Goal: Task Accomplishment & Management: Complete application form

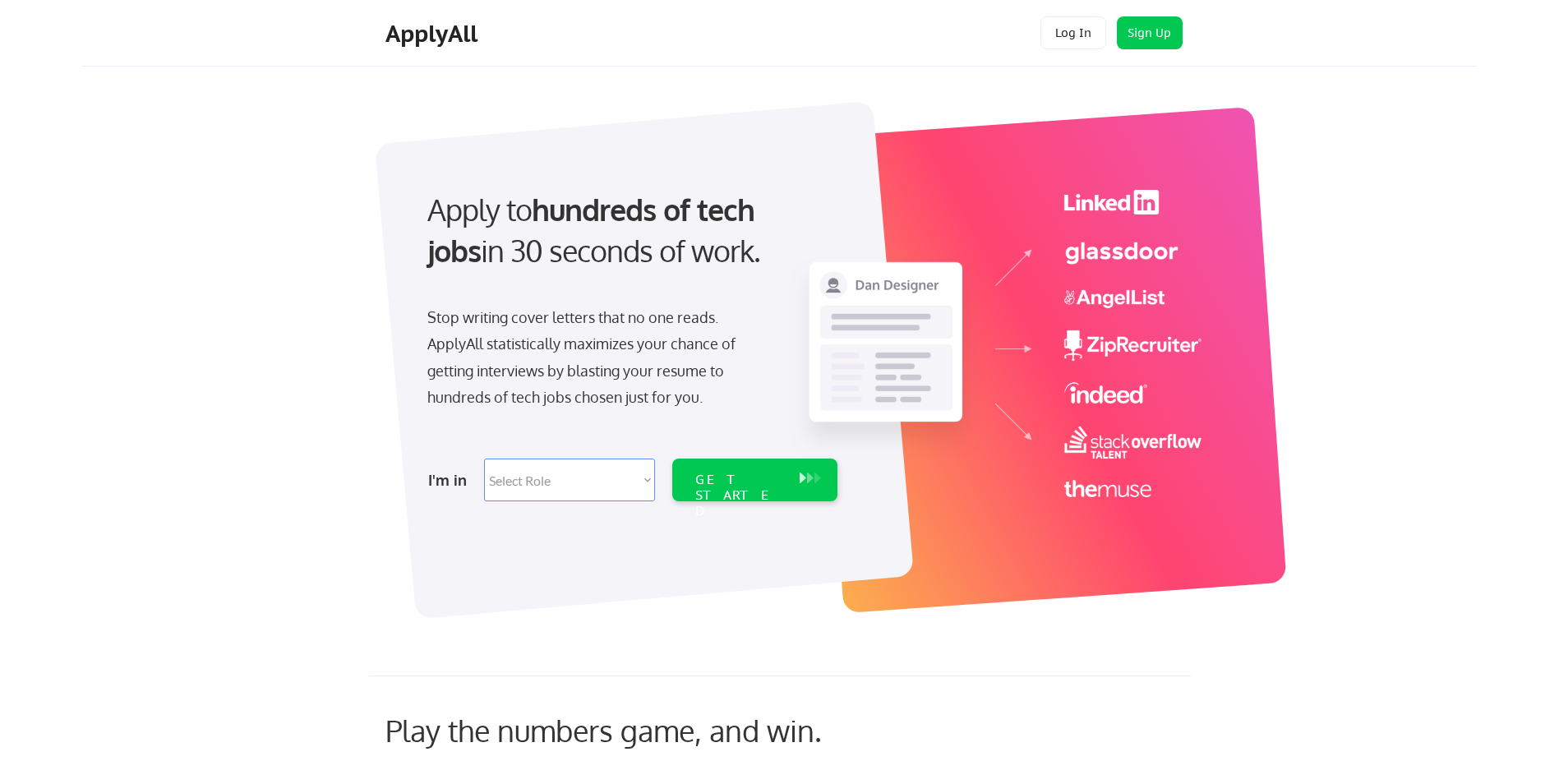
click at [630, 492] on select "Select Role Software Engineering Product Management Customer Success Sales UI/U…" at bounding box center [569, 479] width 171 height 43
select select ""tech_finance_biz_ops_cos""
click at [484, 458] on select "Select Role Software Engineering Product Management Customer Success Sales UI/U…" at bounding box center [569, 479] width 171 height 43
select select ""tech_finance_biz_ops_cos""
click at [726, 479] on div "GET STARTED" at bounding box center [739, 495] width 88 height 48
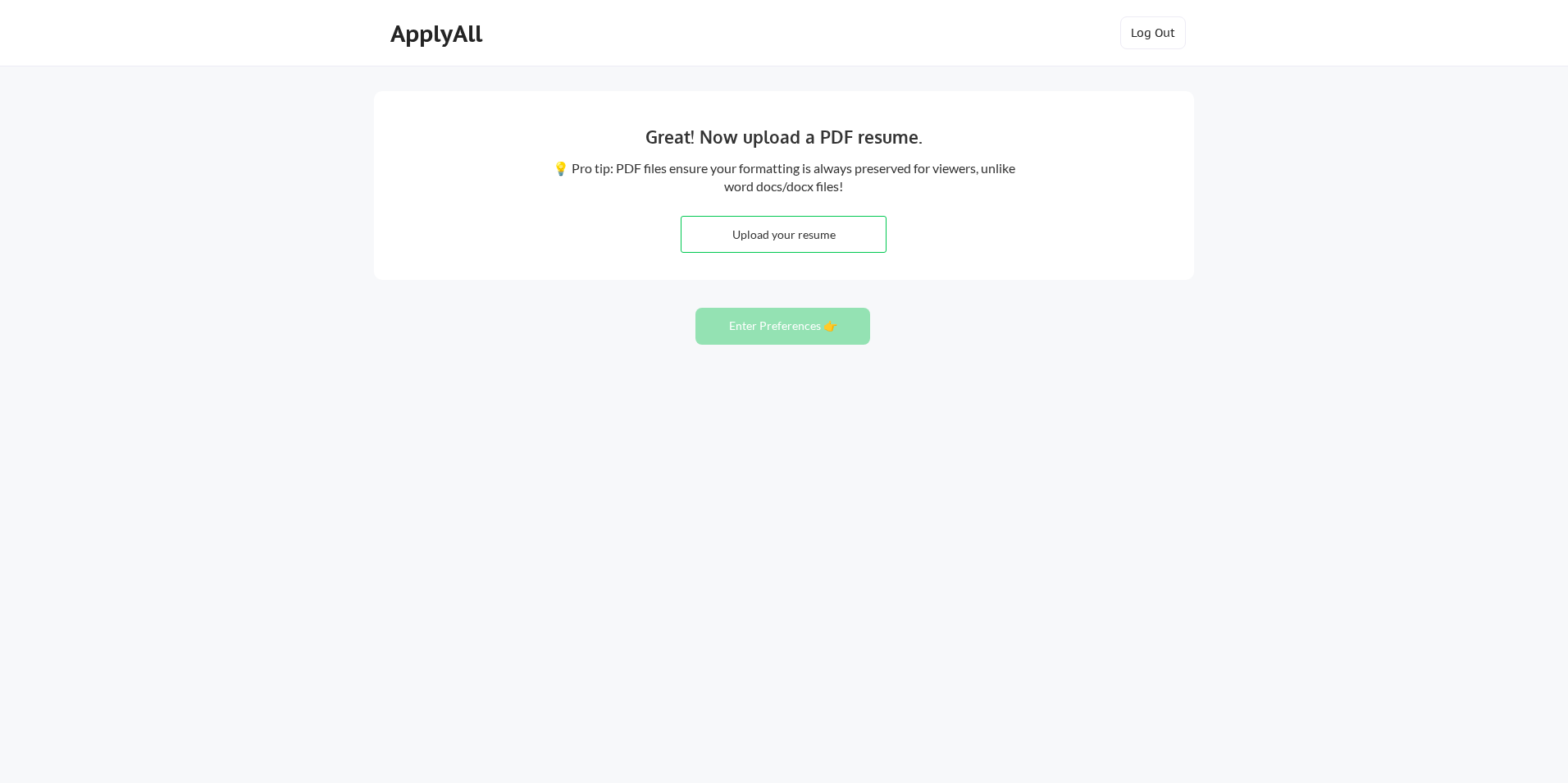
click at [774, 238] on input "file" at bounding box center [784, 234] width 204 height 35
type input "C:\fakepath\Sebastiano_Petruzzella_Resume_V2.0.docx"
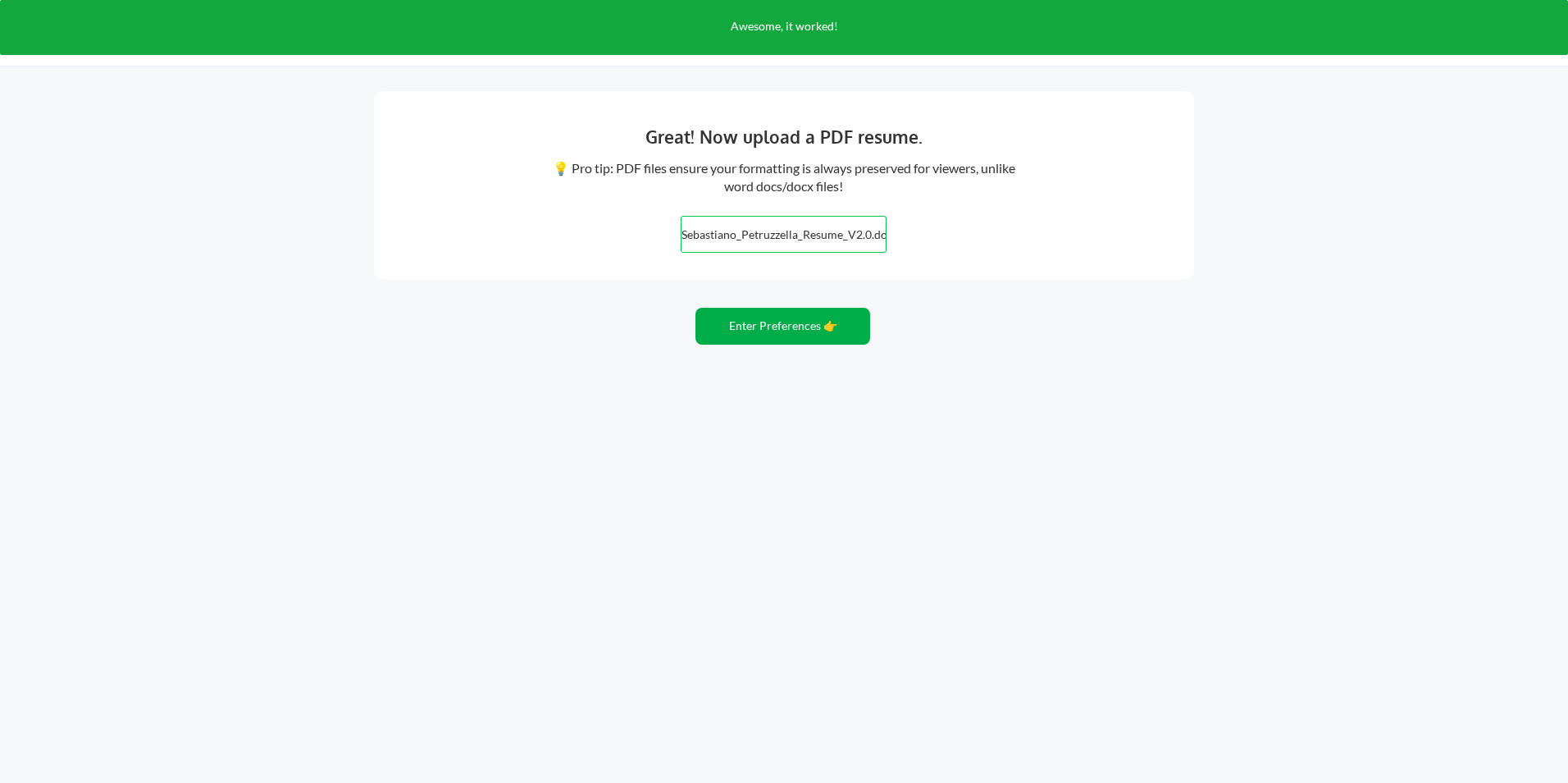
click at [778, 328] on button "Enter Preferences 👉" at bounding box center [783, 326] width 175 height 37
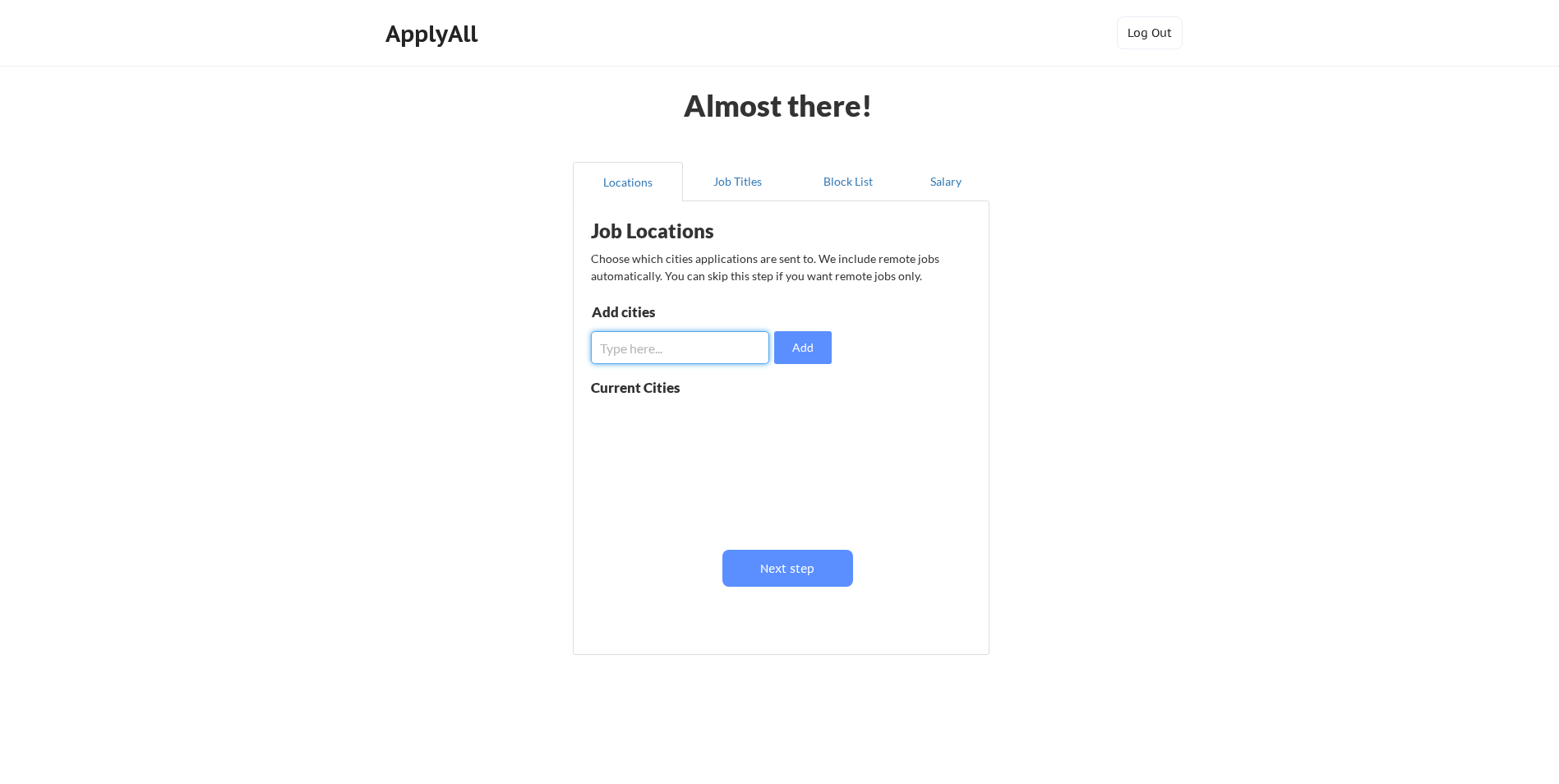
click at [703, 339] on input "input" at bounding box center [680, 347] width 178 height 33
type input "[GEOGRAPHIC_DATA]"
click at [812, 574] on button "Next step" at bounding box center [787, 568] width 131 height 37
click at [0, 0] on div at bounding box center [0, 0] width 0 height 0
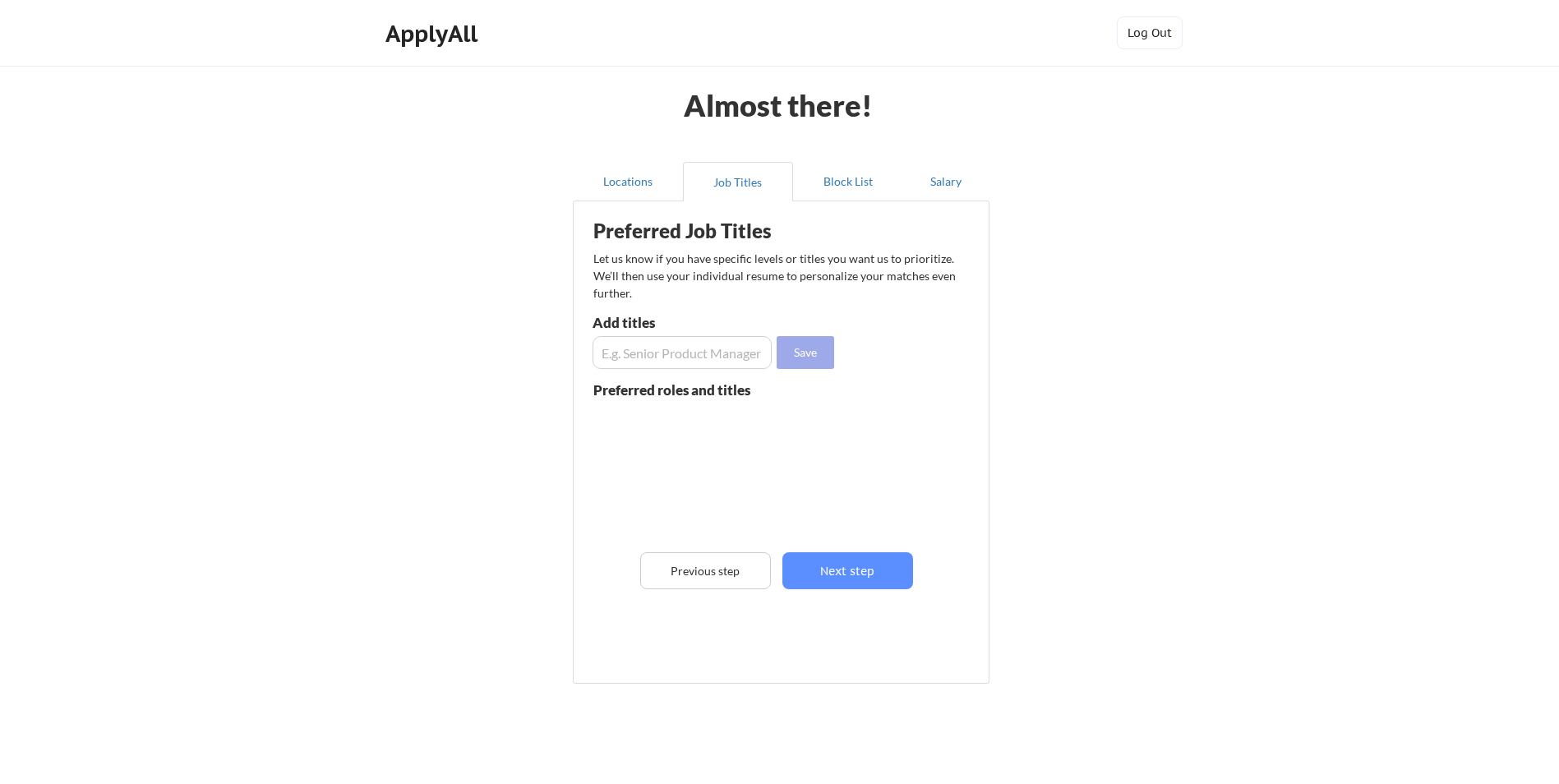
click at [802, 356] on button "Save" at bounding box center [805, 352] width 57 height 33
click at [709, 356] on input "input" at bounding box center [681, 352] width 179 height 33
type input "project manager"
click at [792, 355] on button "Save" at bounding box center [805, 352] width 57 height 33
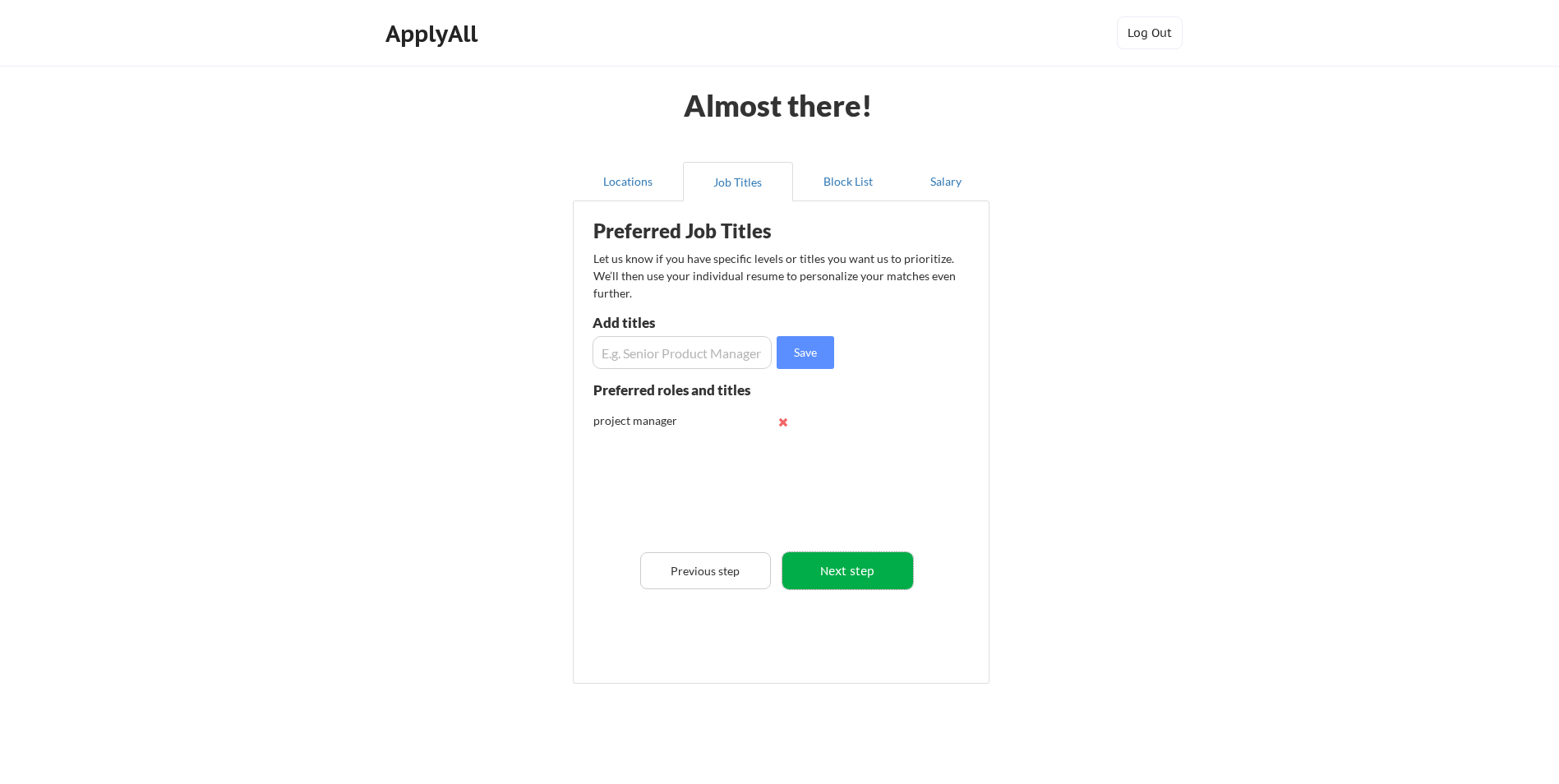
click at [834, 570] on button "Next step" at bounding box center [847, 570] width 131 height 37
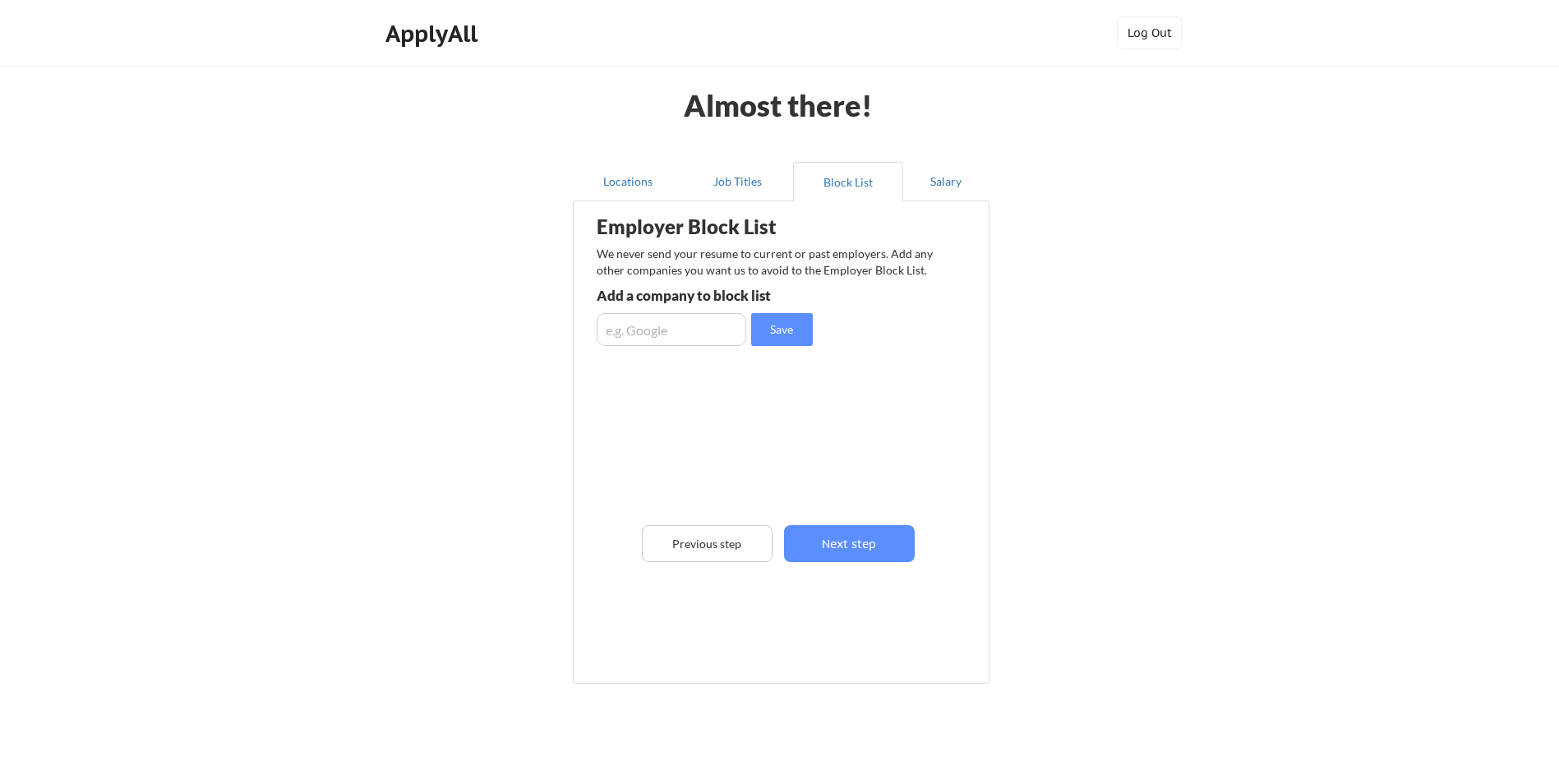
click at [691, 332] on input "input" at bounding box center [671, 329] width 149 height 33
type input "google"
click at [769, 336] on button "Save" at bounding box center [781, 329] width 61 height 33
click at [838, 549] on button "Next step" at bounding box center [849, 543] width 131 height 37
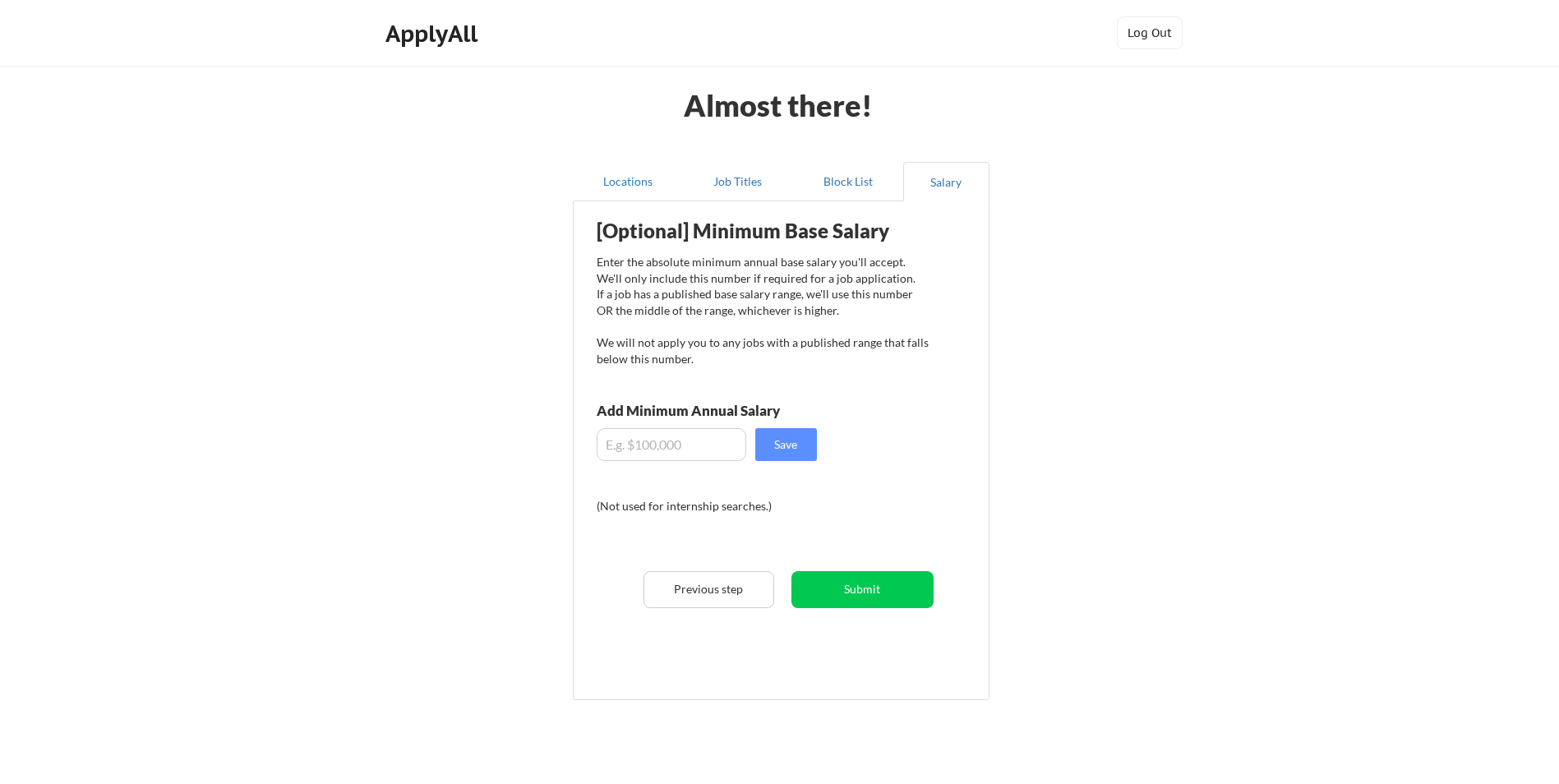
click at [709, 442] on input "input" at bounding box center [671, 445] width 149 height 33
type input "$120,000"
click at [791, 452] on button "Save" at bounding box center [786, 445] width 61 height 33
click at [867, 587] on button "Submit" at bounding box center [862, 589] width 143 height 37
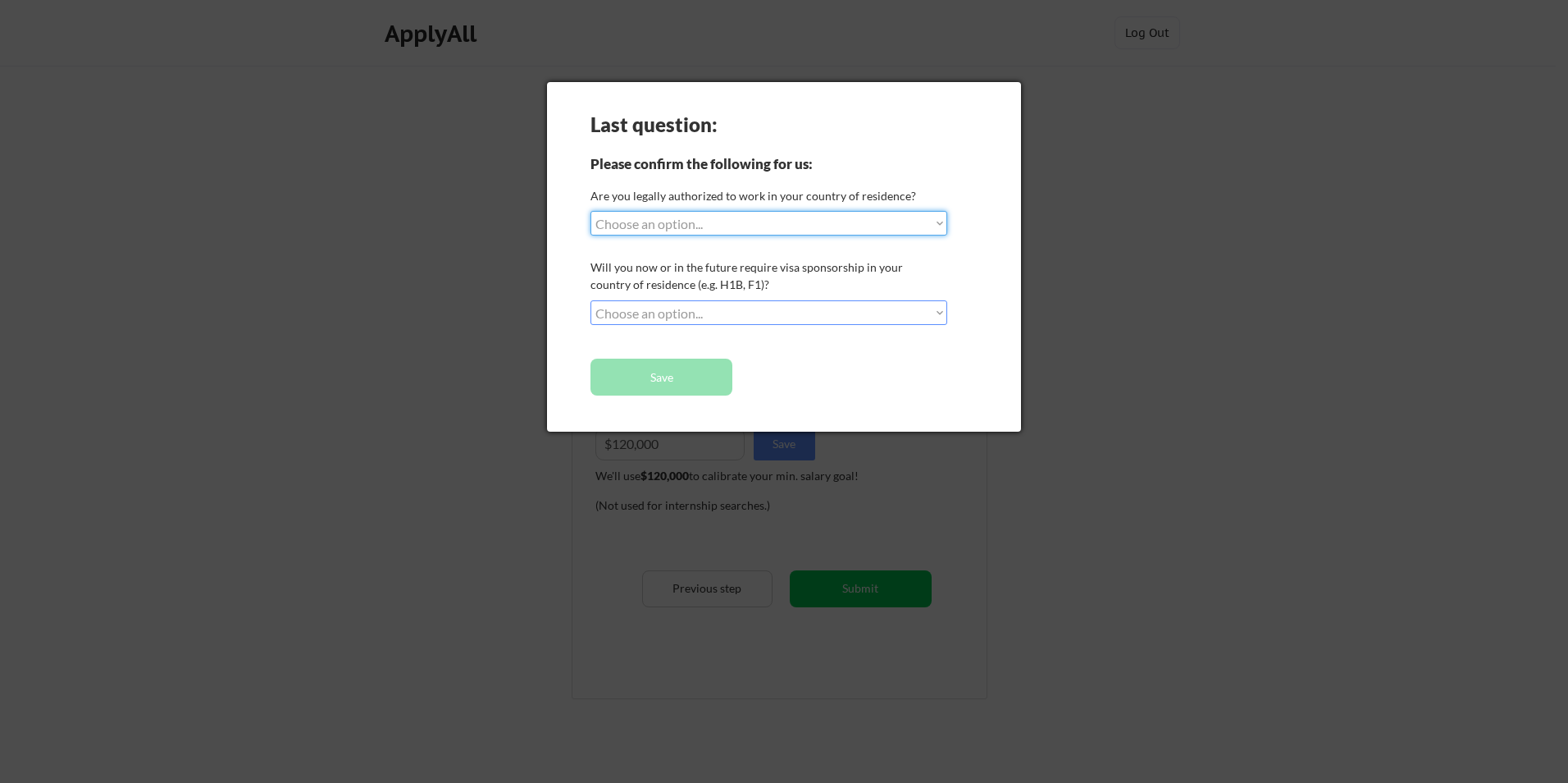
click at [700, 220] on select "Choose an option... Yes, I am a [DEMOGRAPHIC_DATA] Citizen Yes, I am a [DEMOGRA…" at bounding box center [769, 223] width 357 height 25
select select ""yes__i_am_a_us_[DEMOGRAPHIC_DATA]""
click at [591, 211] on select "Choose an option... Yes, I am a [DEMOGRAPHIC_DATA] Citizen Yes, I am a [DEMOGRA…" at bounding box center [769, 223] width 357 height 25
click at [681, 317] on select "Choose an option... No, I will not need sponsorship Yes, I will need sponsorship" at bounding box center [769, 312] width 357 height 25
select select ""no__i_will_not_need_sponsorship""
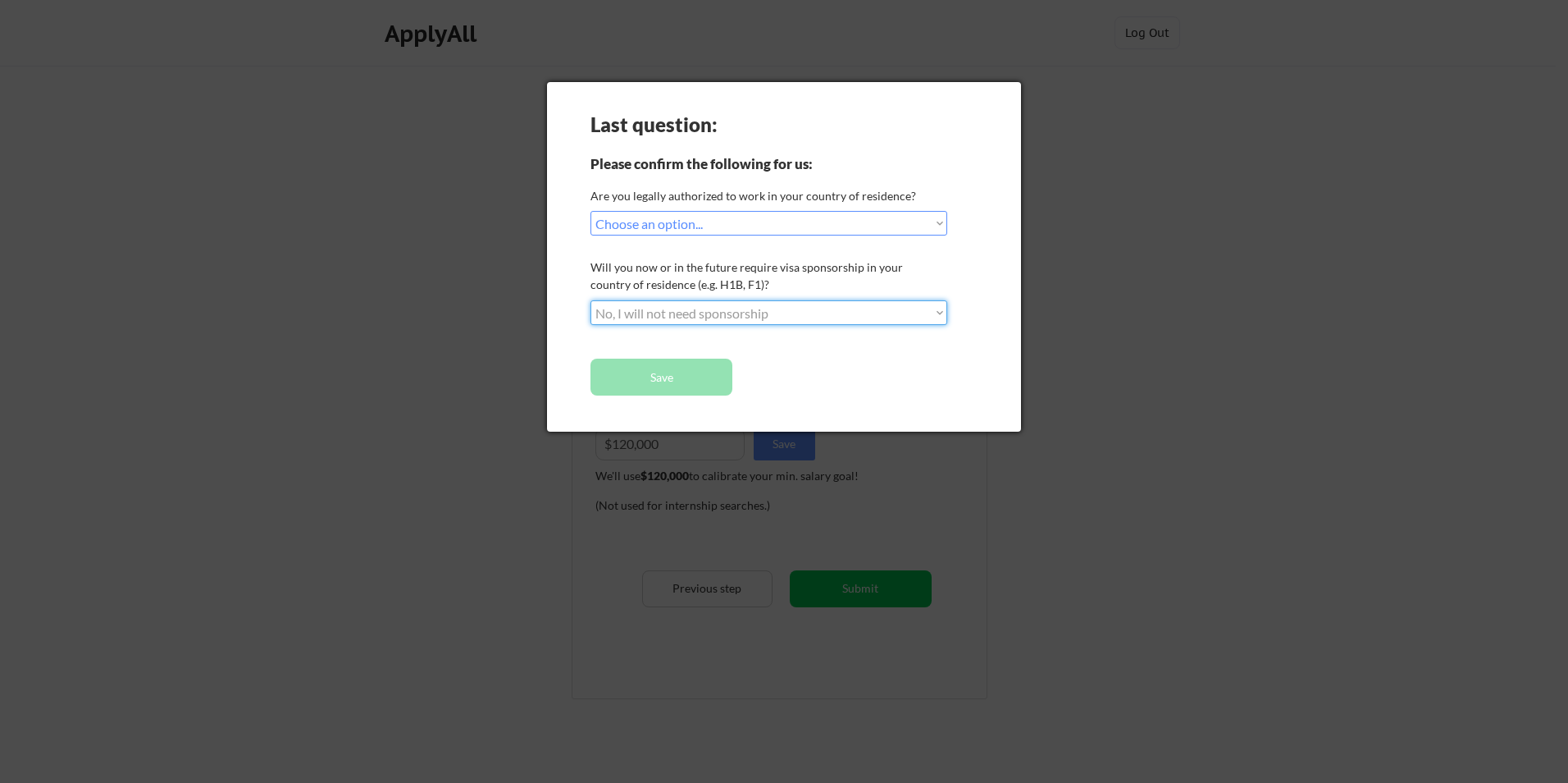
click at [591, 300] on select "Choose an option... No, I will not need sponsorship Yes, I will need sponsorship" at bounding box center [769, 312] width 357 height 25
click at [631, 374] on button "Save" at bounding box center [661, 376] width 142 height 37
